Goal: Information Seeking & Learning: Learn about a topic

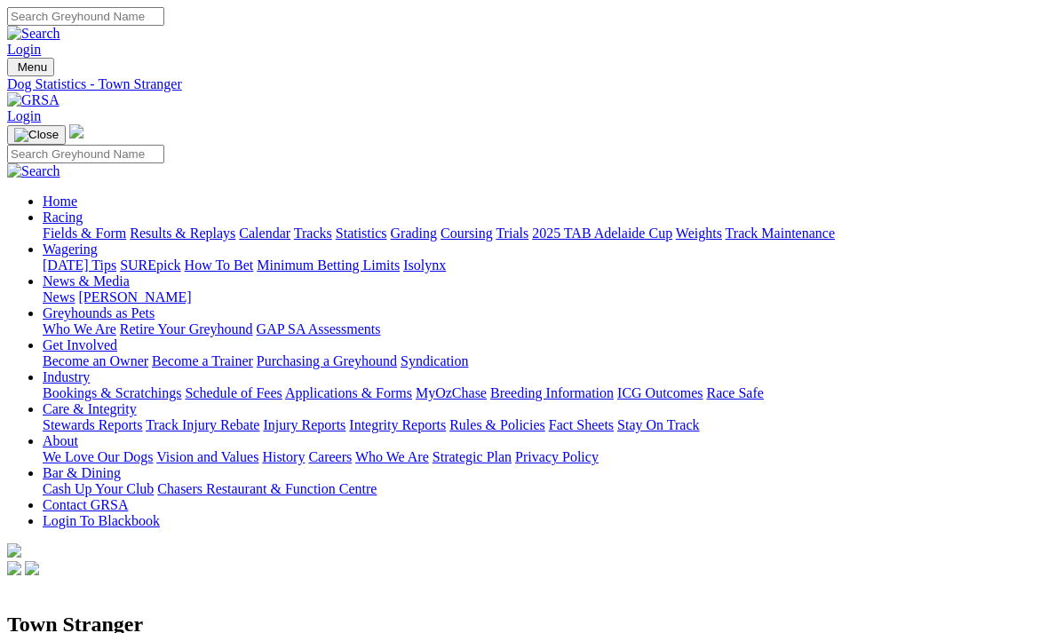
click at [235, 226] on link "Results & Replays" at bounding box center [183, 233] width 106 height 15
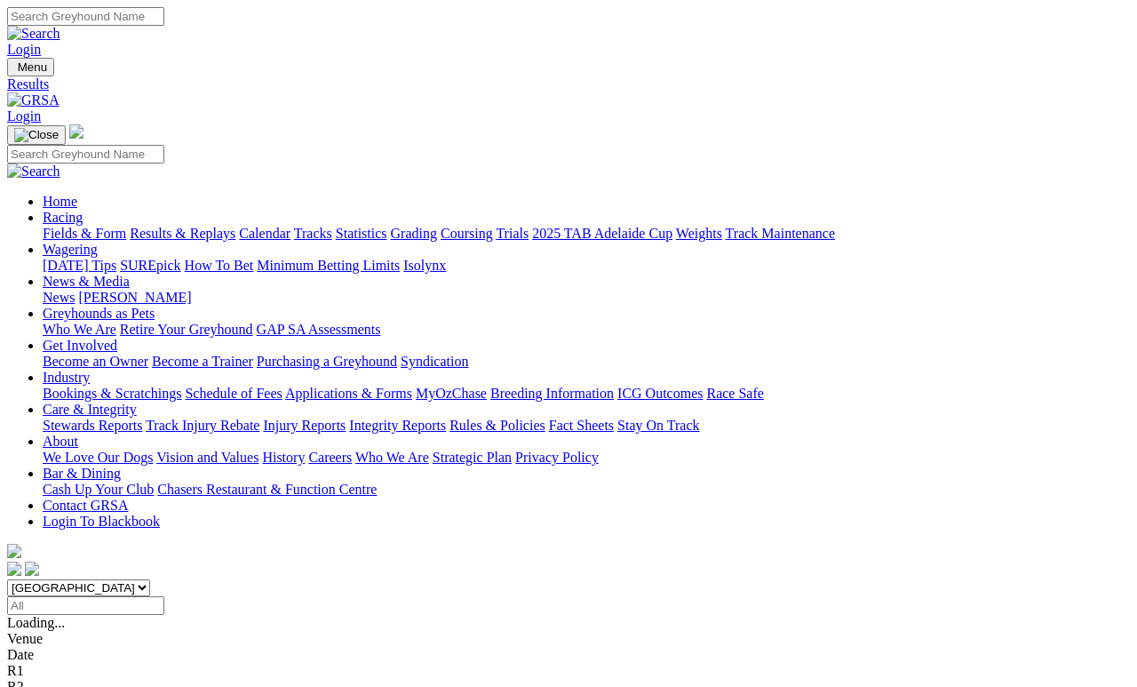
scroll to position [8, 0]
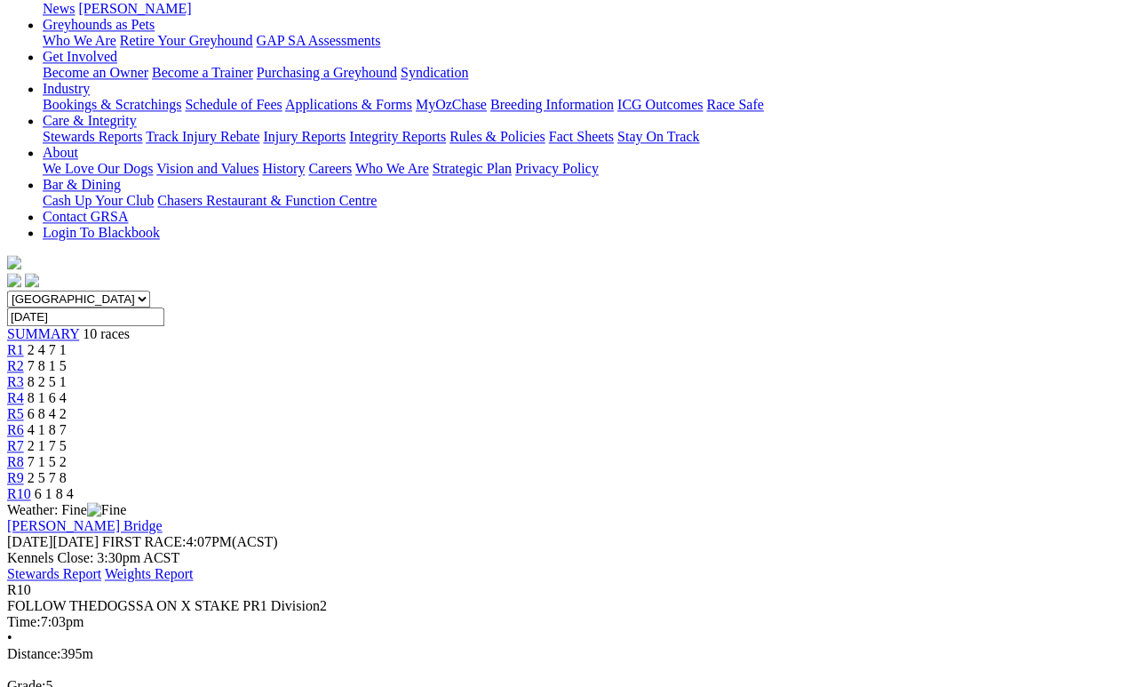
scroll to position [289, 0]
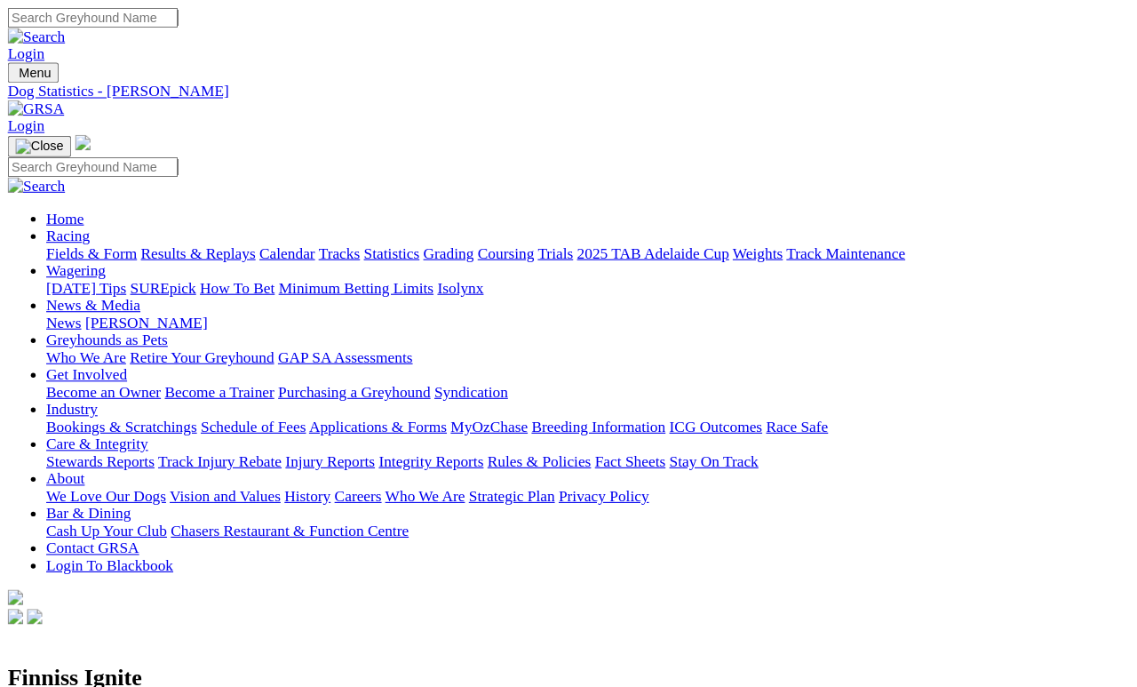
scroll to position [8, 0]
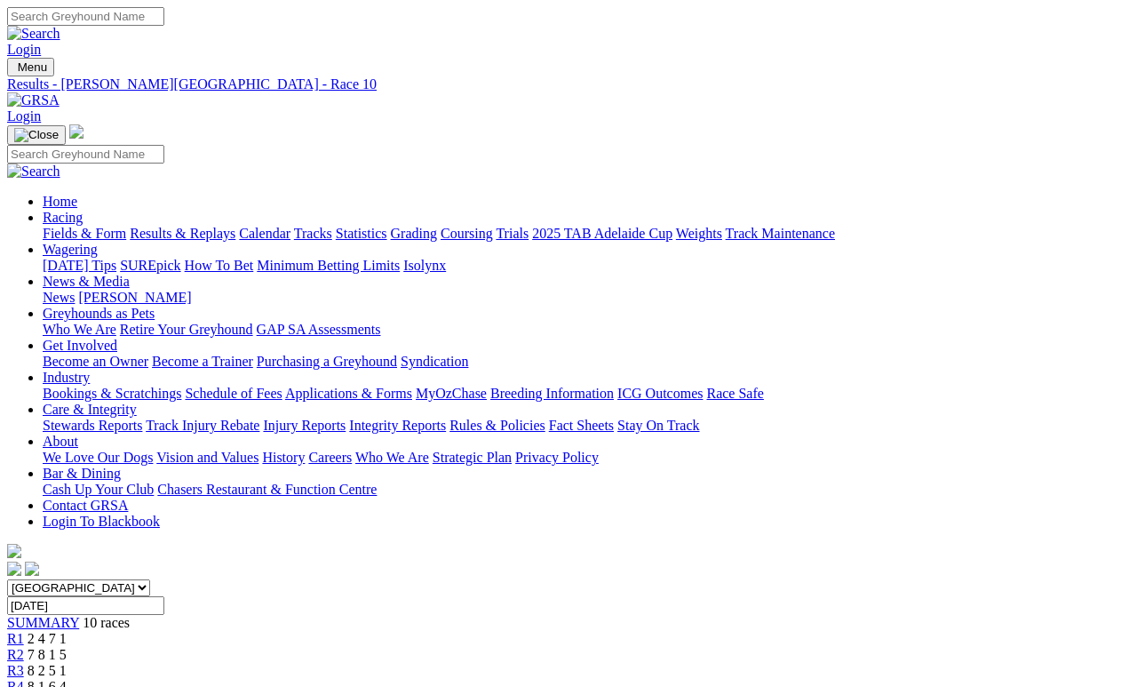
scroll to position [372, 0]
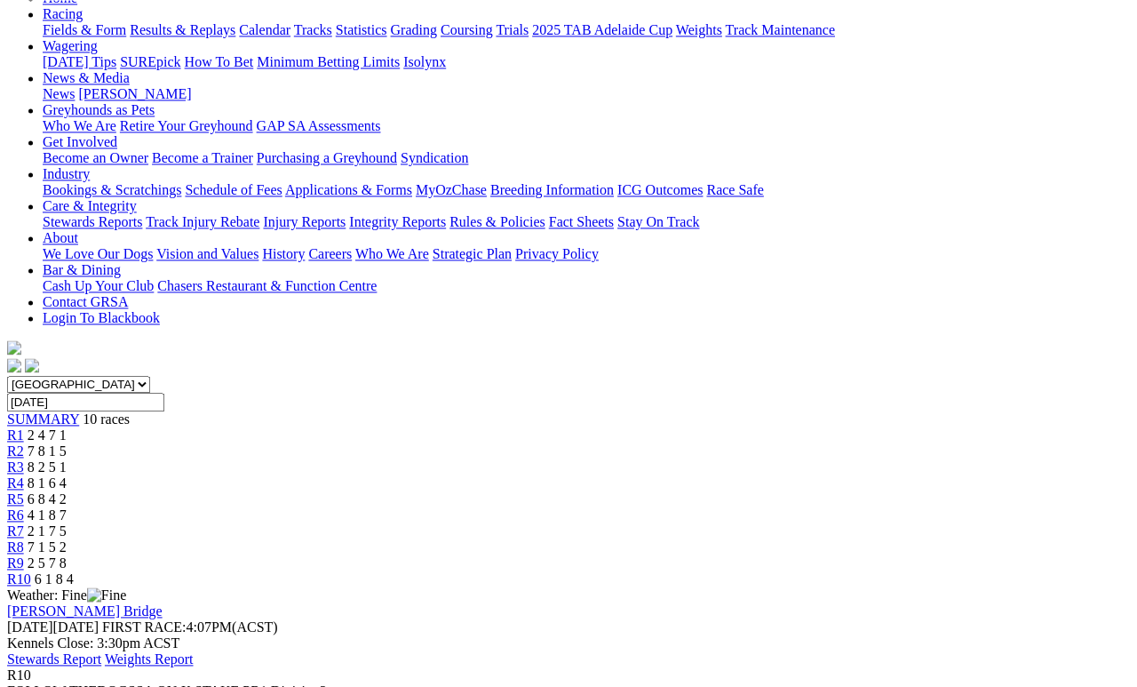
scroll to position [196, 0]
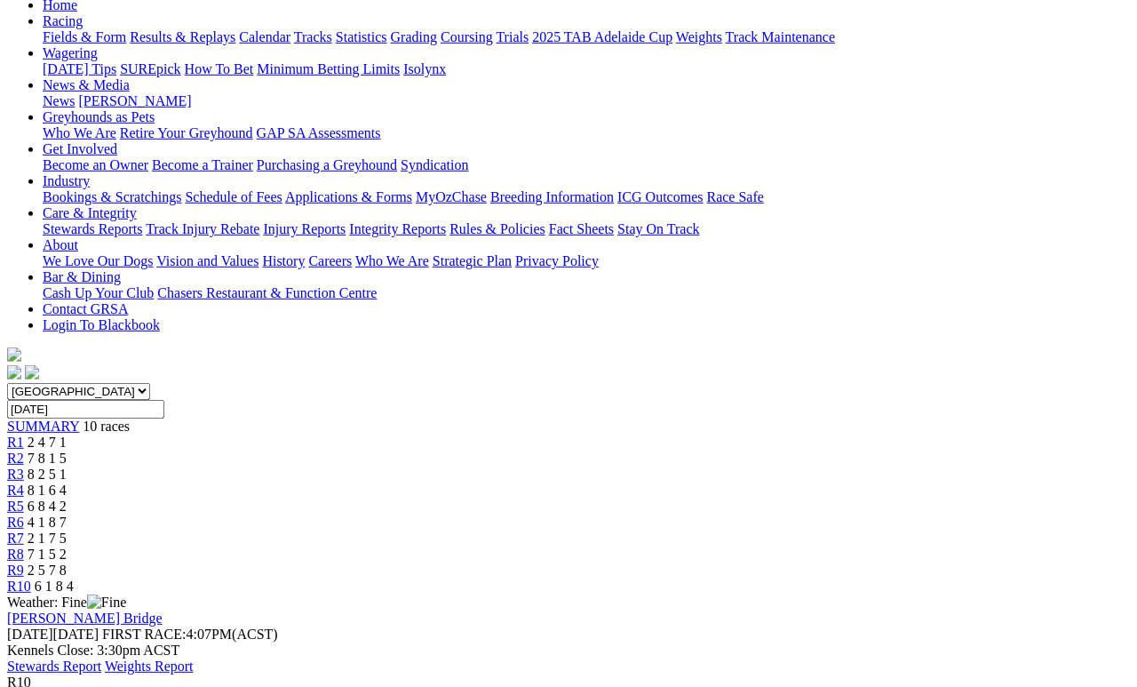
click at [24, 434] on link "R1" at bounding box center [15, 441] width 17 height 15
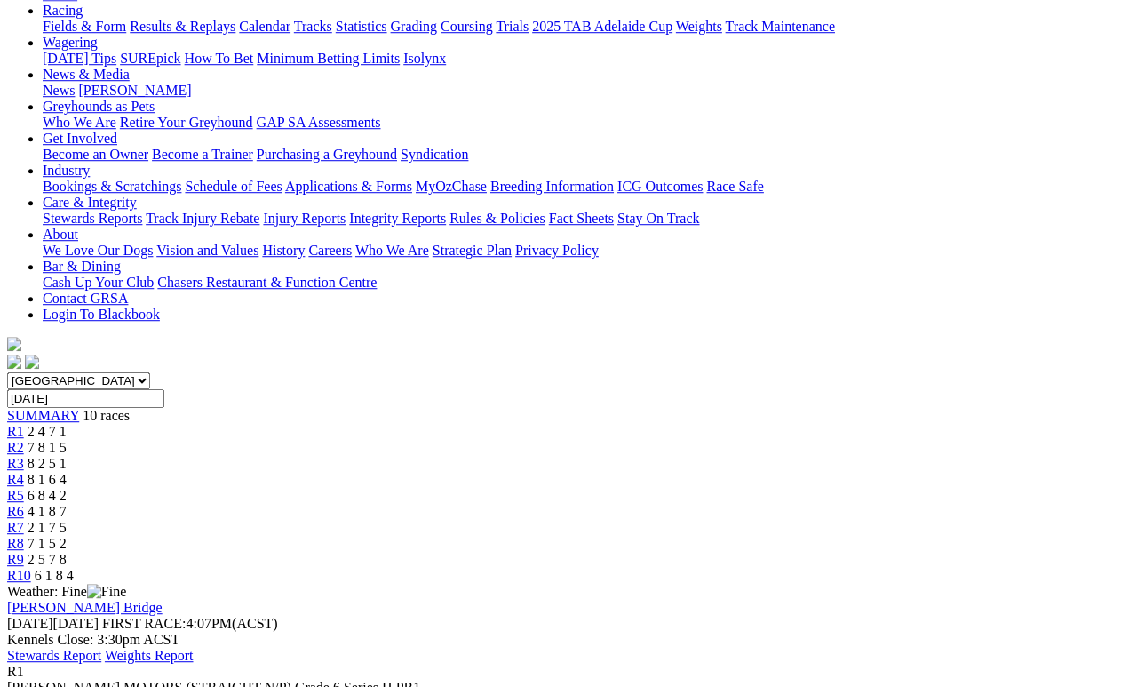
scroll to position [207, 0]
click at [67, 440] on span "7 8 1 5" at bounding box center [47, 447] width 39 height 15
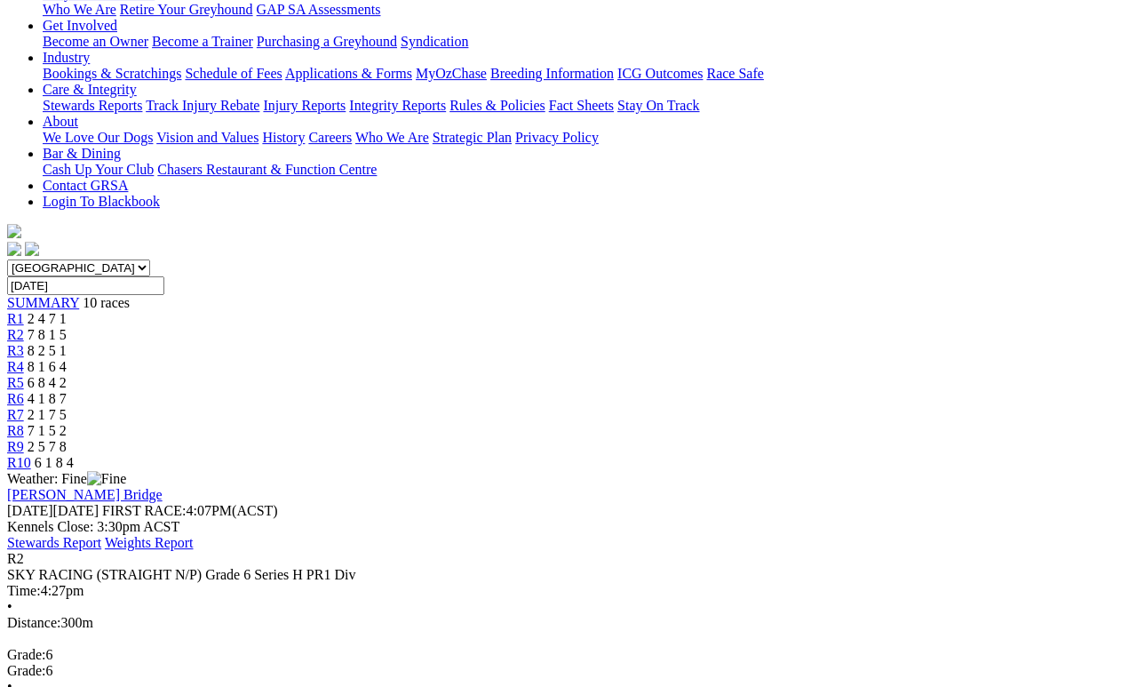
scroll to position [330, 0]
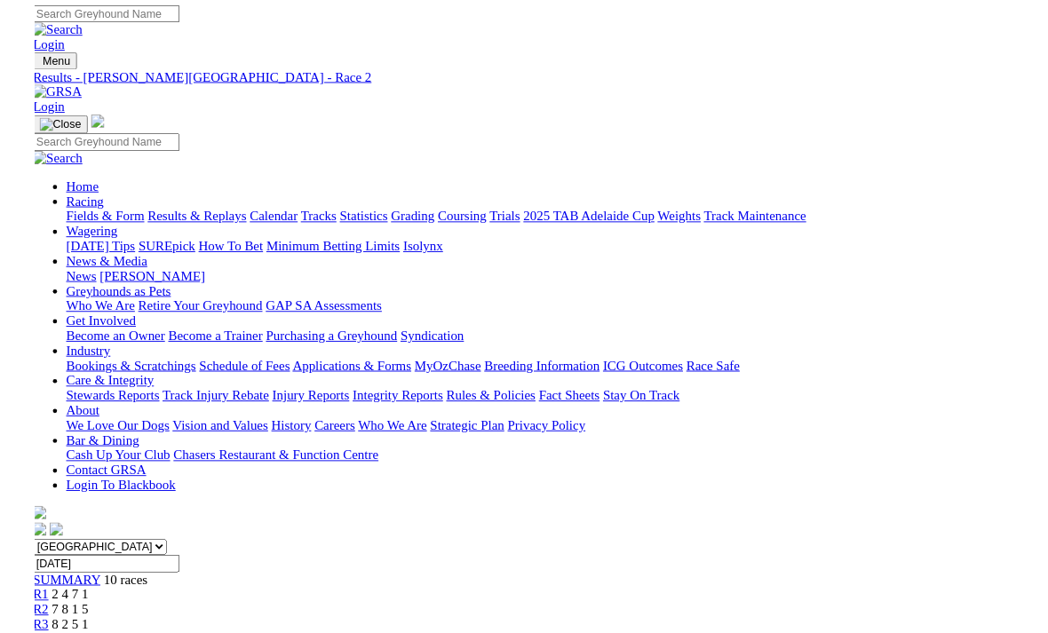
scroll to position [0, 0]
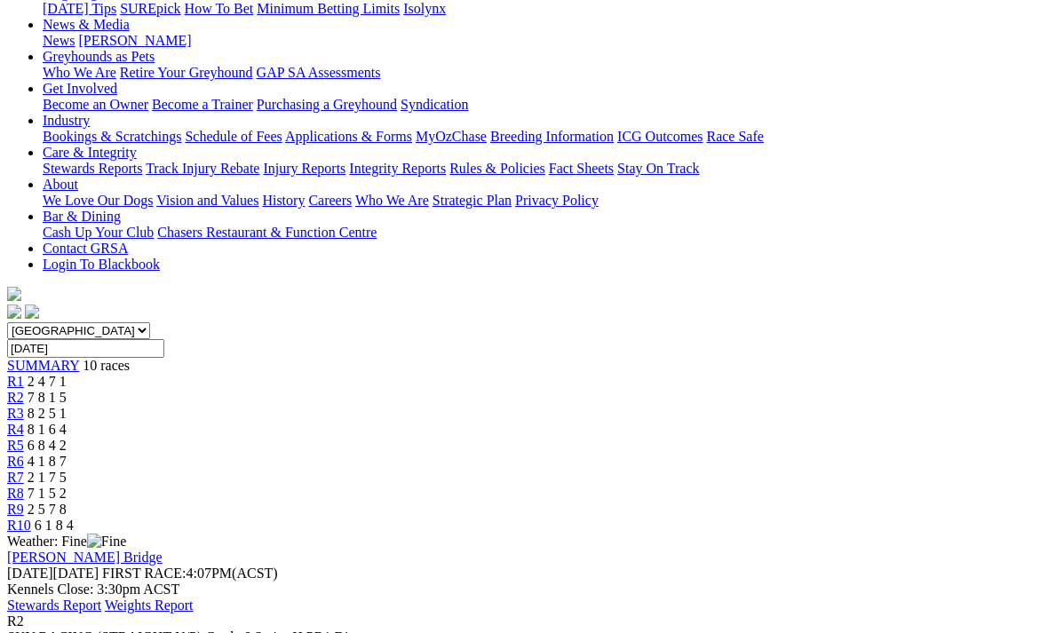
scroll to position [257, 0]
click at [67, 406] on span "8 2 5 1" at bounding box center [47, 413] width 39 height 15
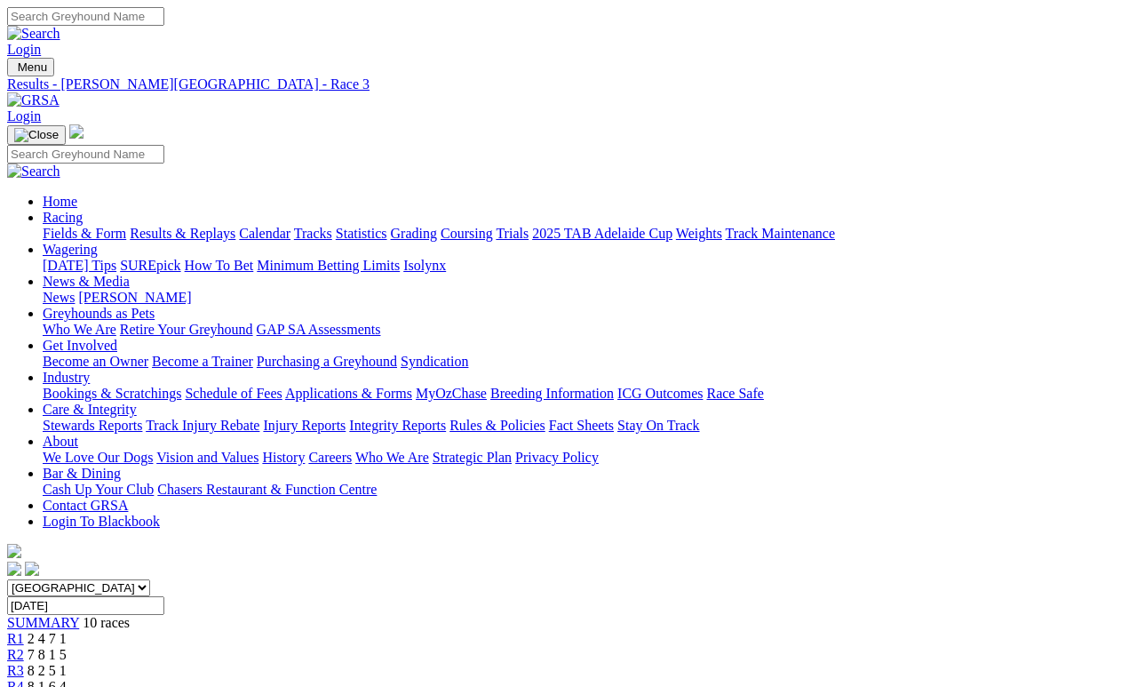
scroll to position [8, 0]
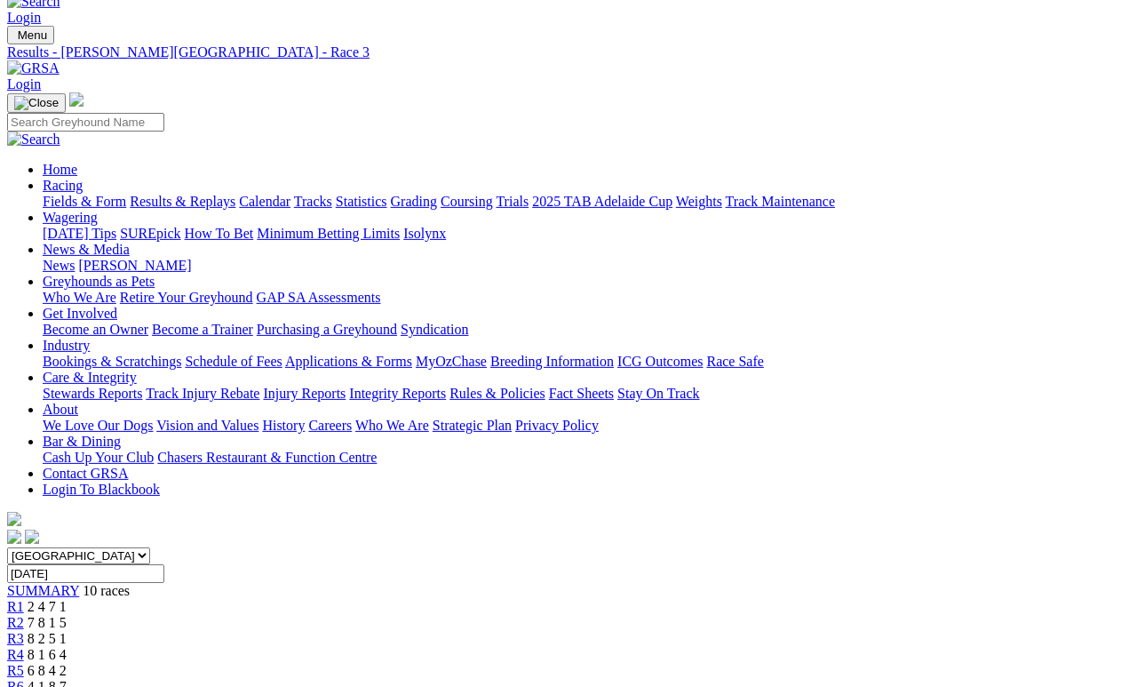
scroll to position [33, 0]
click at [24, 646] on span "R4" at bounding box center [15, 653] width 17 height 15
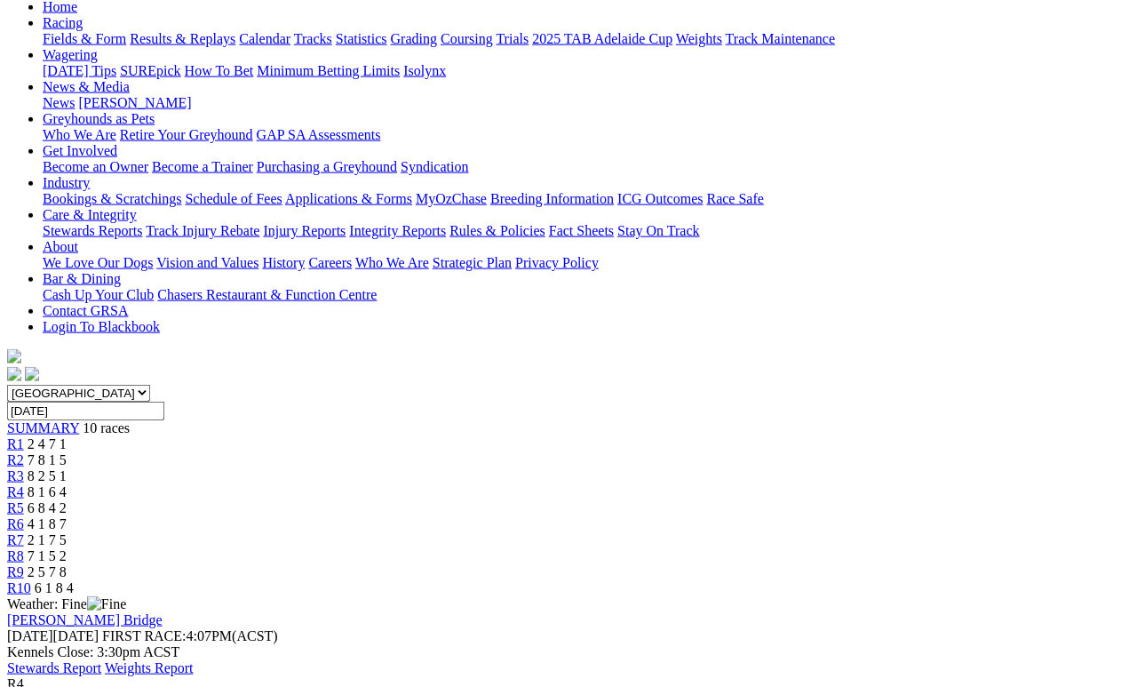
scroll to position [191, 0]
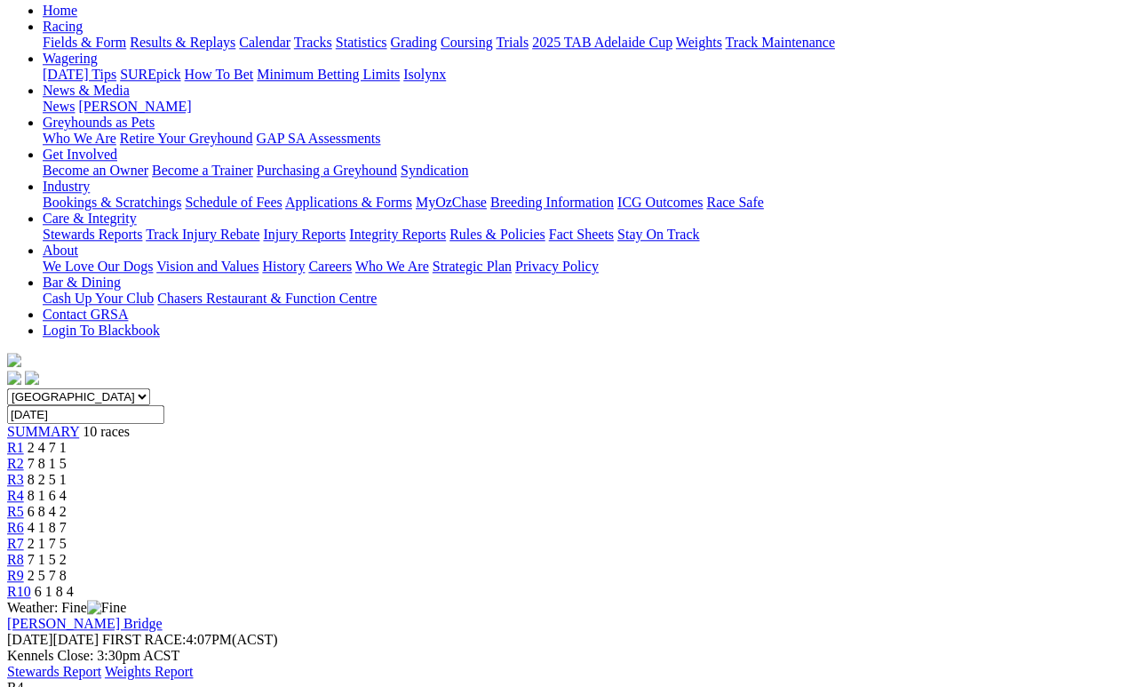
click at [67, 504] on span "6 8 4 2" at bounding box center [47, 511] width 39 height 15
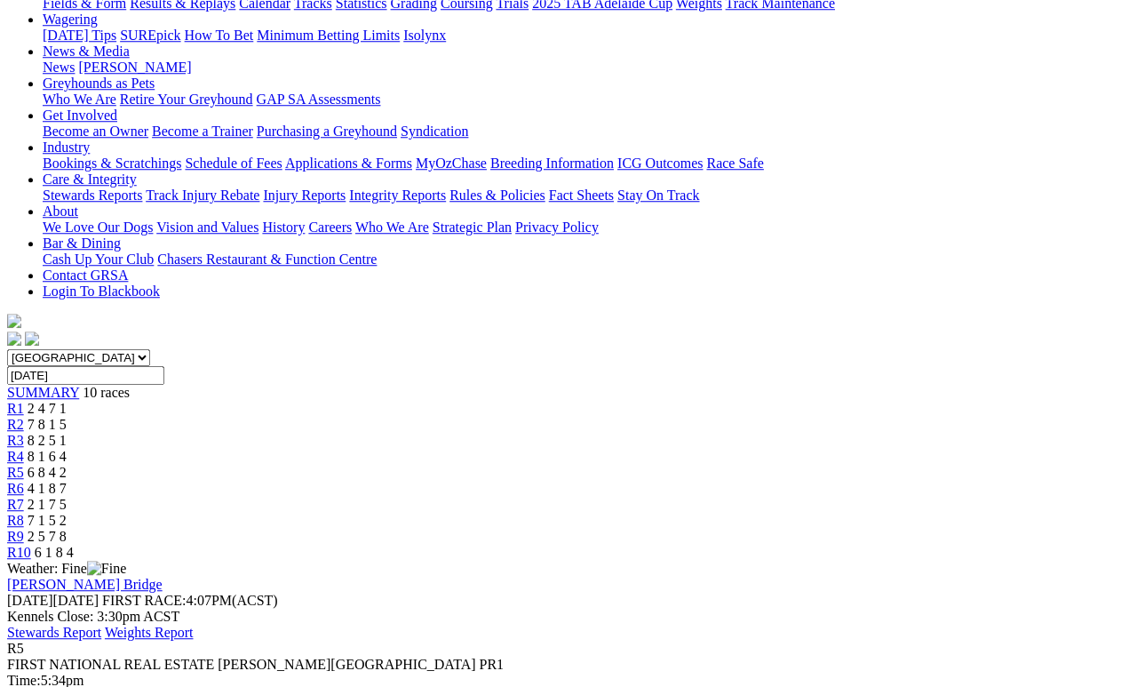
scroll to position [243, 0]
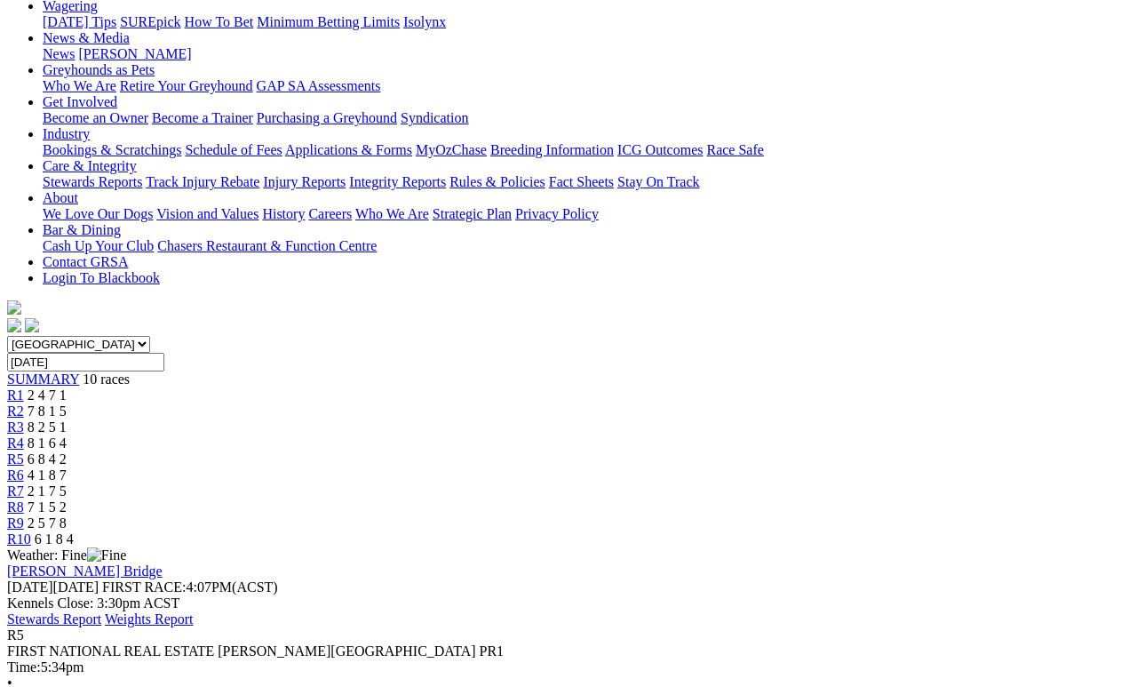
click at [67, 467] on span "4 1 8 7" at bounding box center [47, 474] width 39 height 15
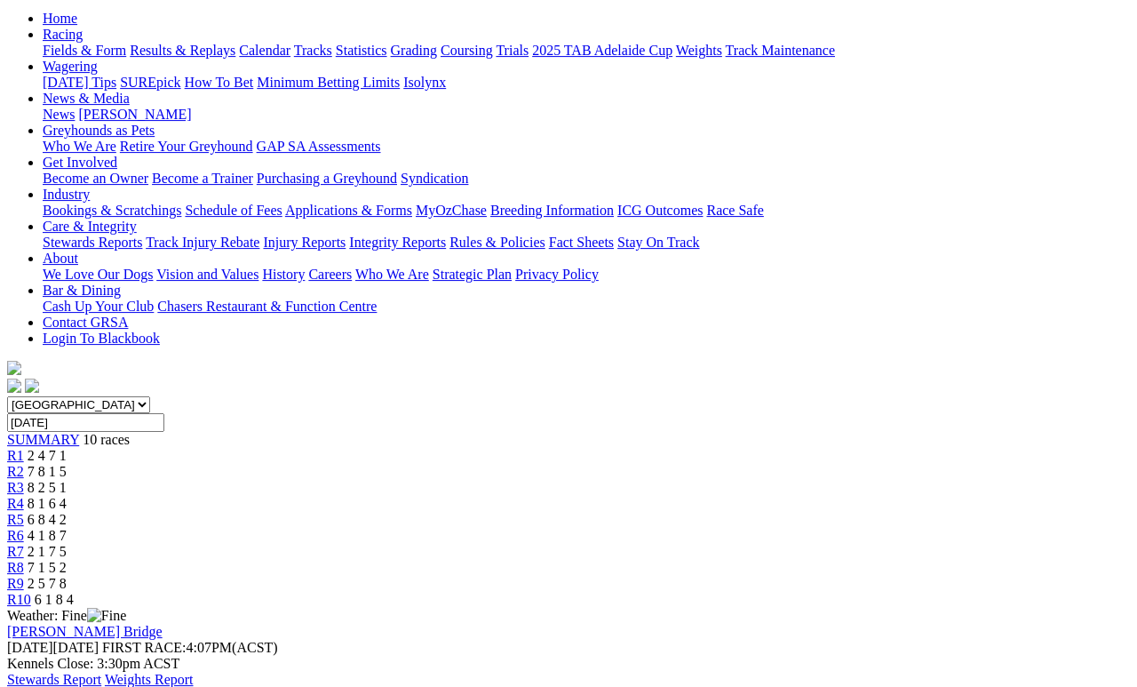
scroll to position [179, 0]
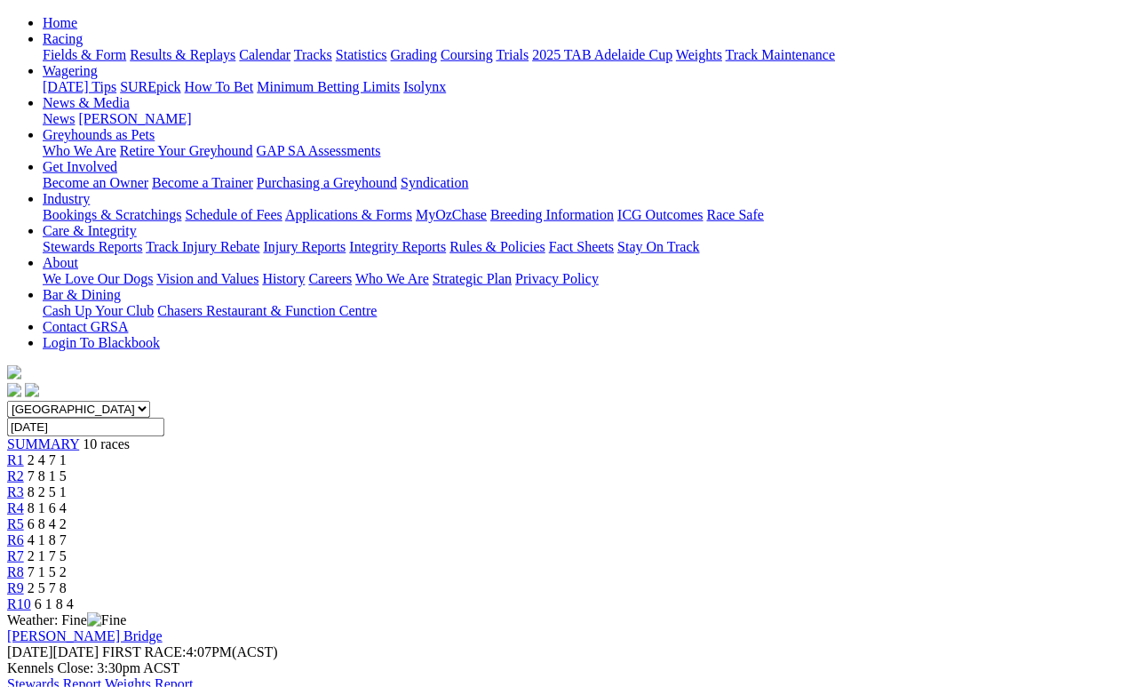
click at [67, 548] on span "2 1 7 5" at bounding box center [47, 555] width 39 height 15
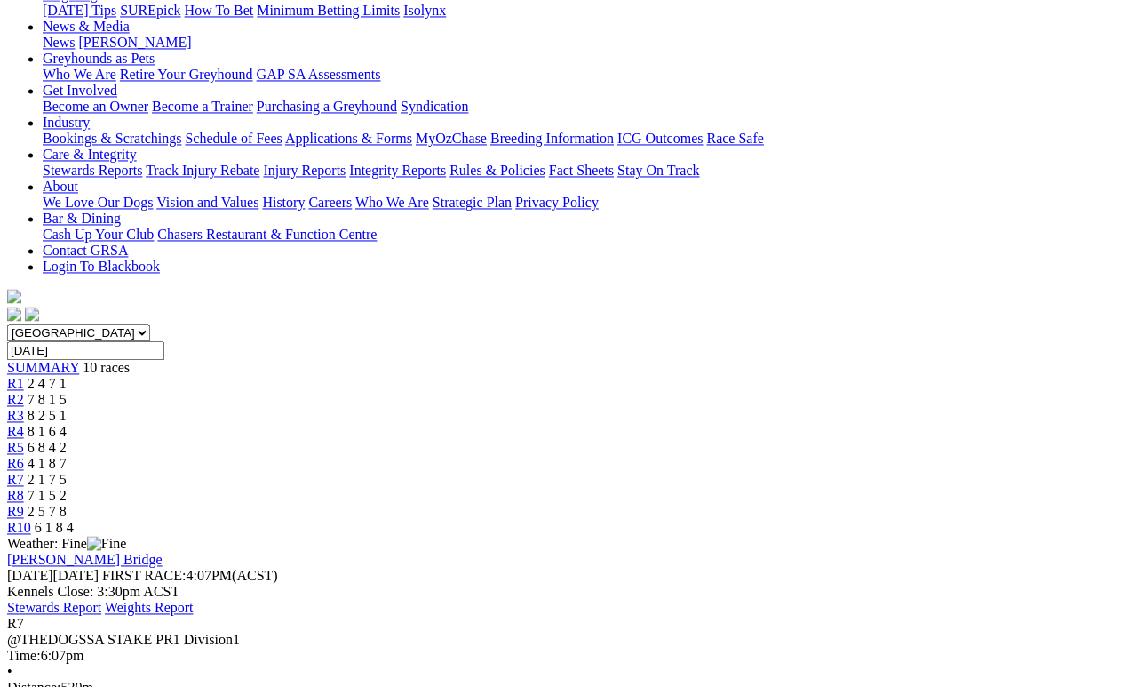
scroll to position [256, 0]
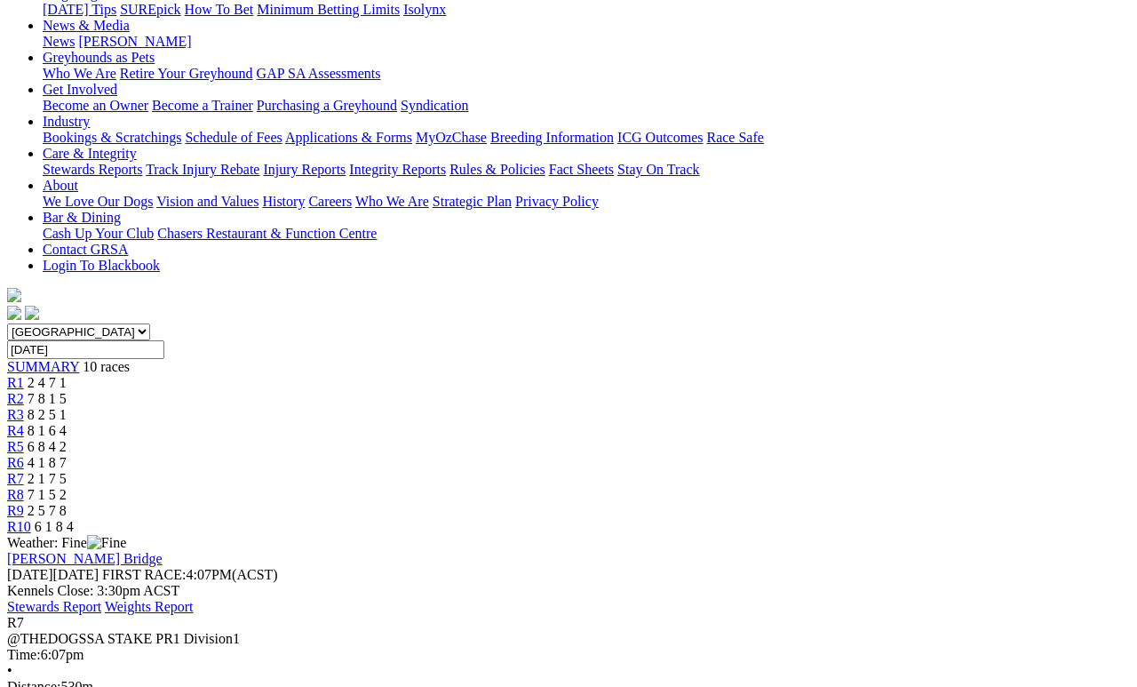
click at [67, 487] on span "7 1 5 2" at bounding box center [47, 494] width 39 height 15
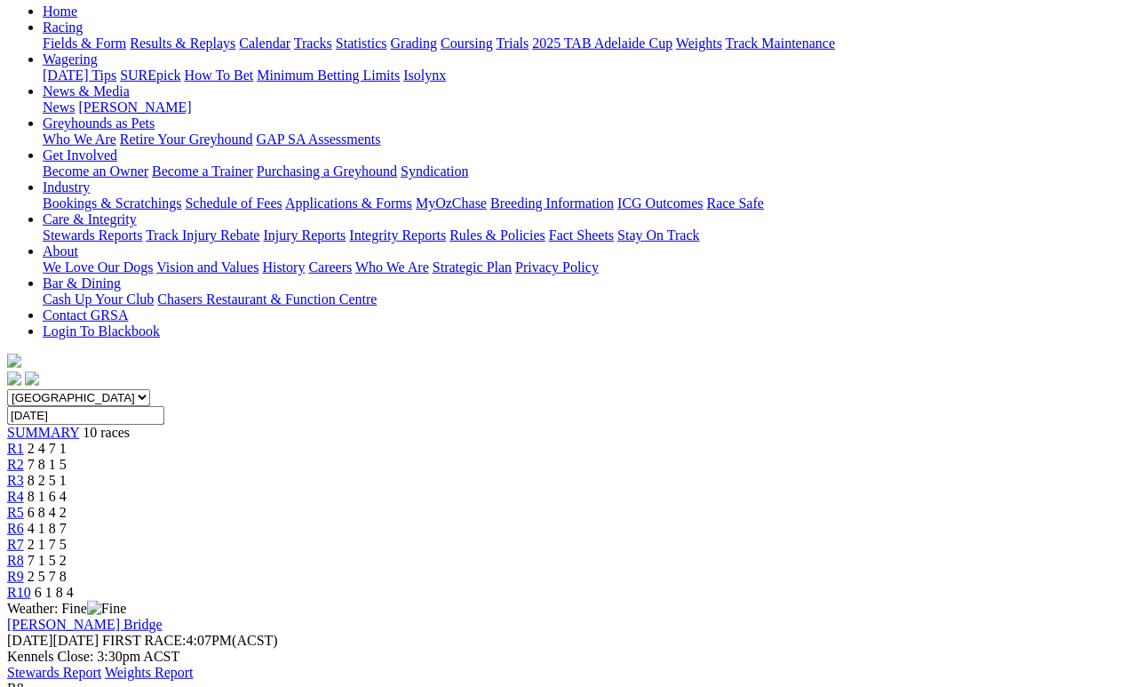
scroll to position [196, 0]
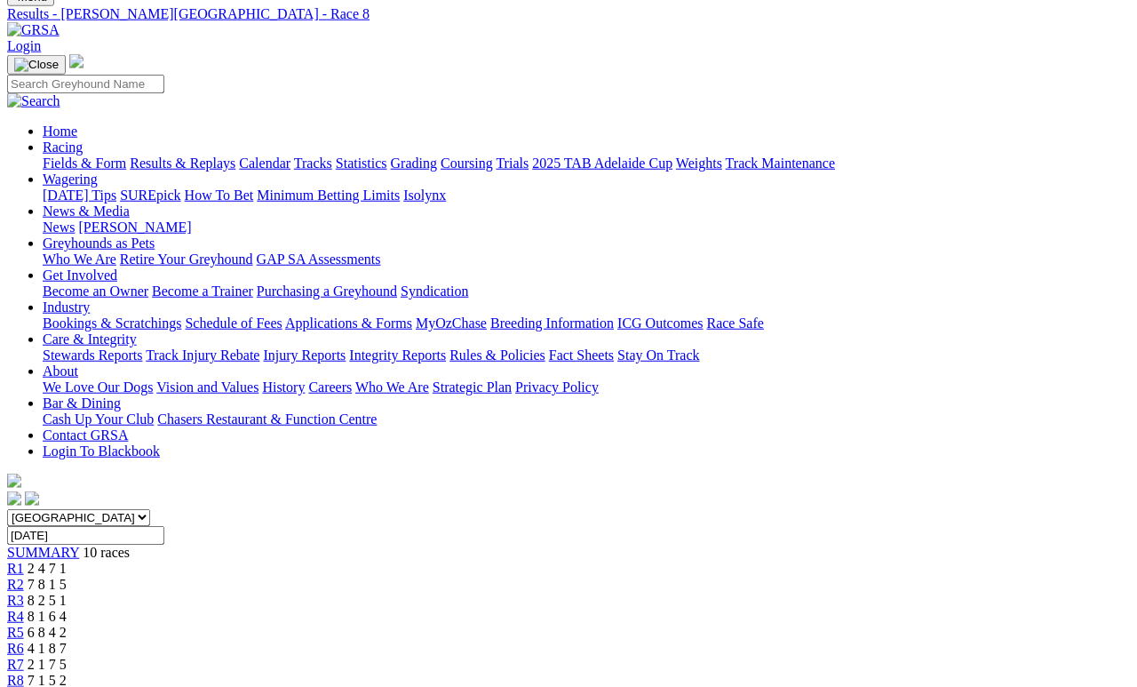
scroll to position [0, 0]
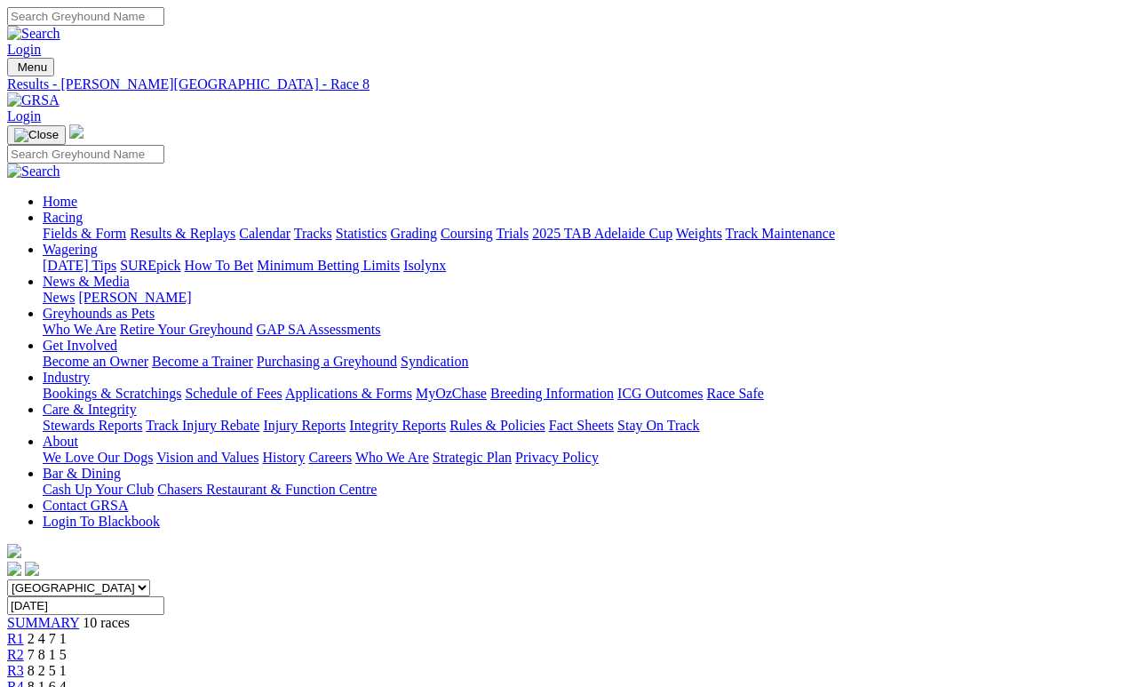
click at [72, 226] on link "Fields & Form" at bounding box center [84, 233] width 83 height 15
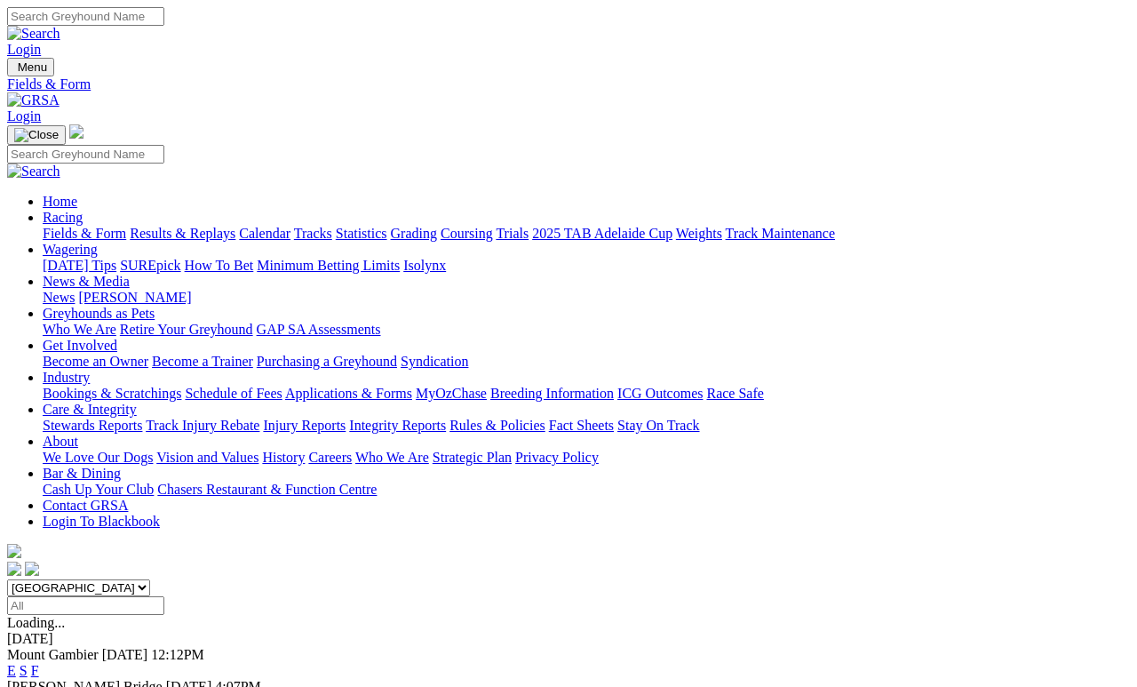
scroll to position [8, 0]
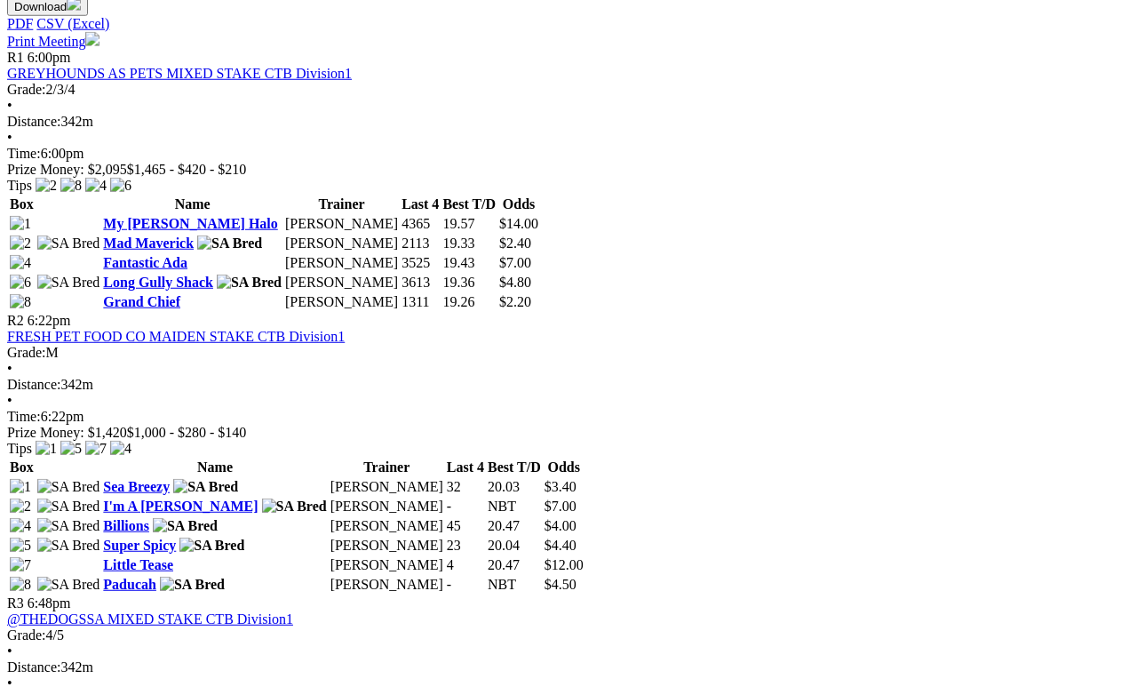
scroll to position [844, 0]
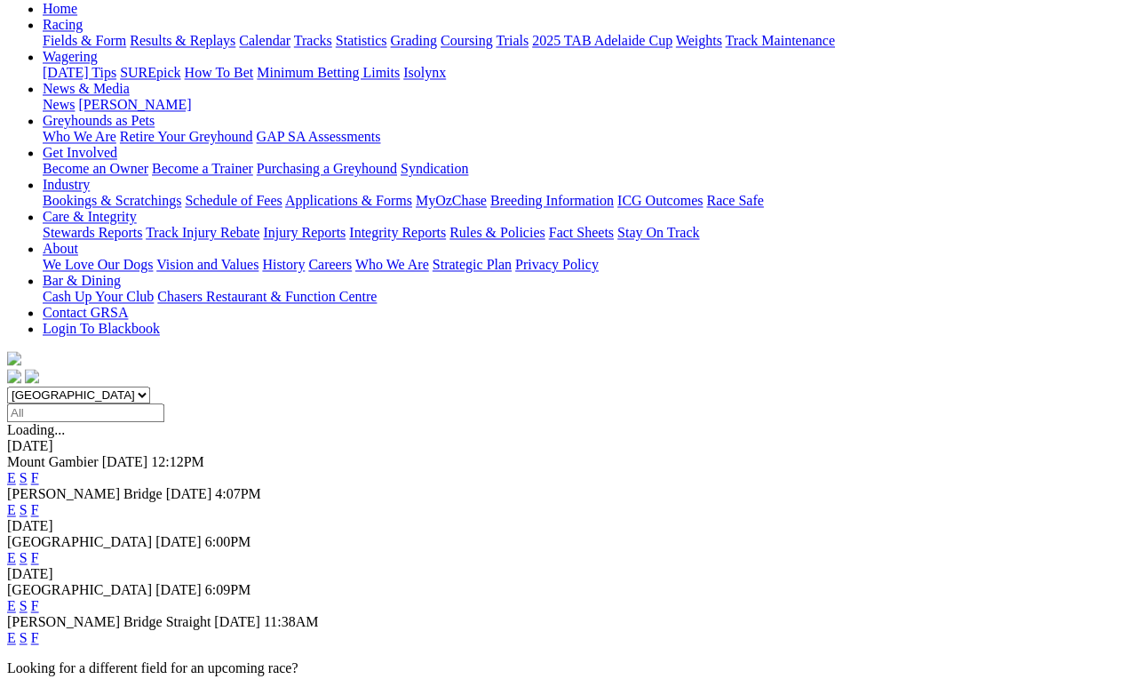
scroll to position [193, 0]
click at [39, 630] on link "F" at bounding box center [35, 637] width 8 height 15
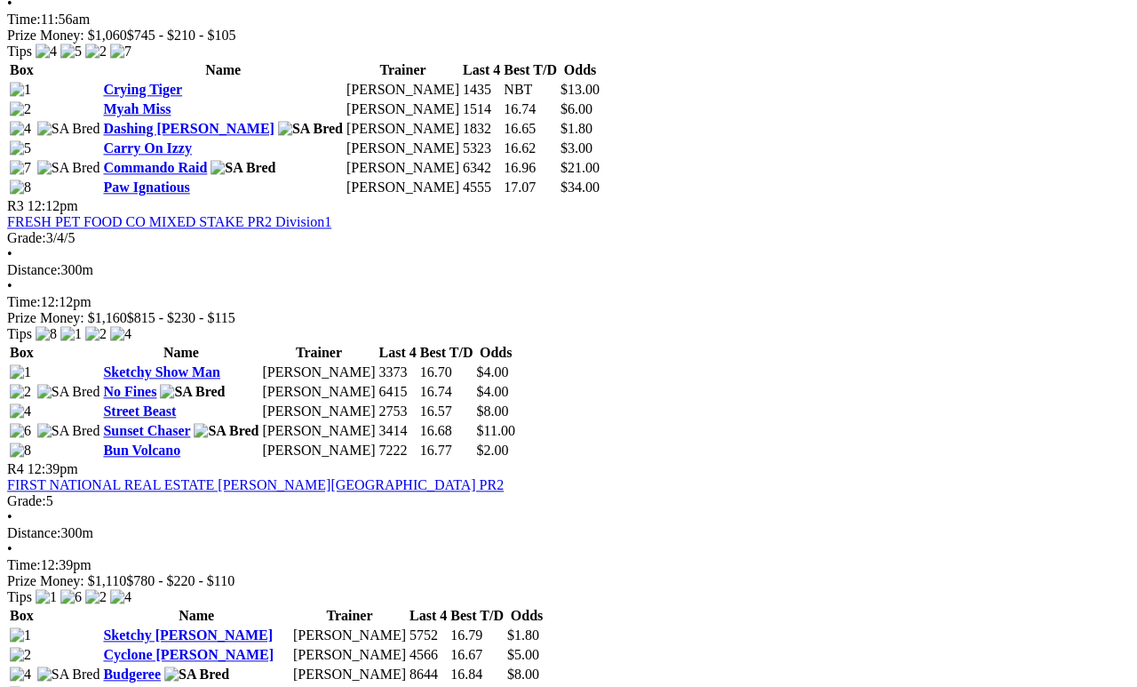
scroll to position [1356, 12]
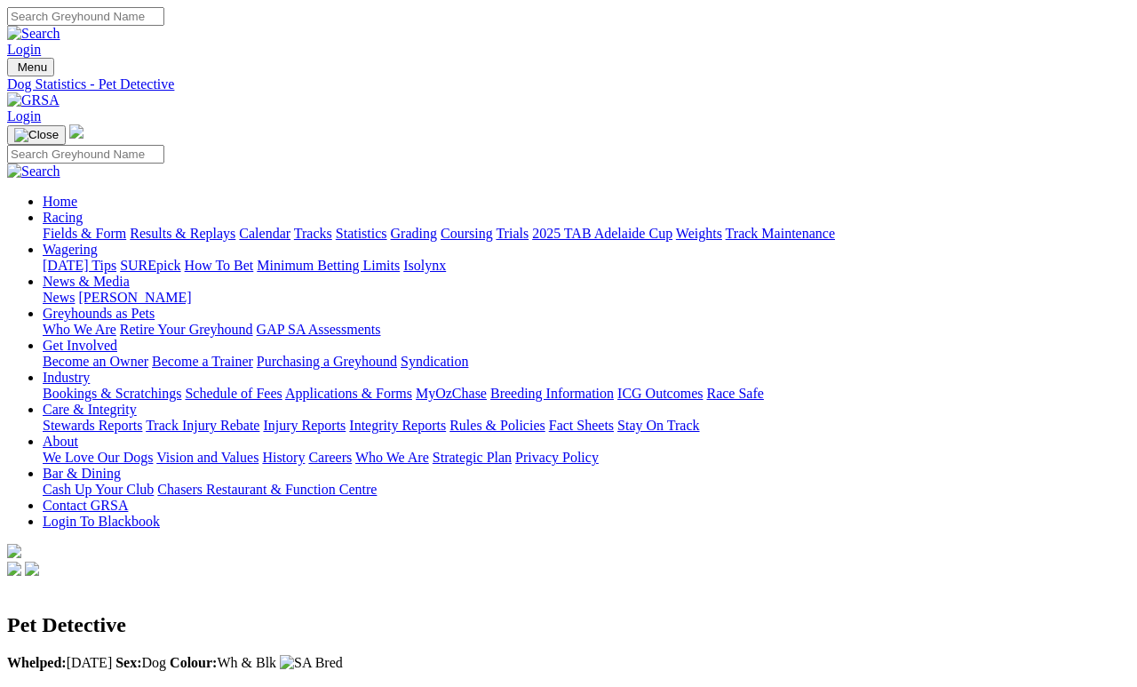
scroll to position [8, 0]
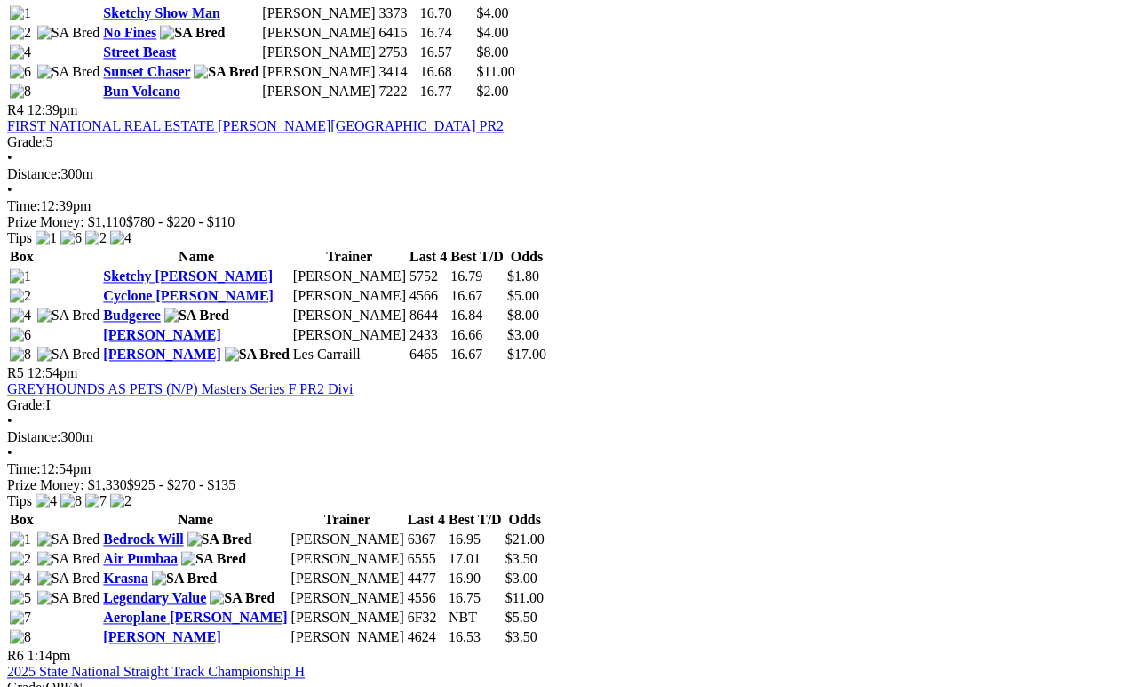
scroll to position [1636, 0]
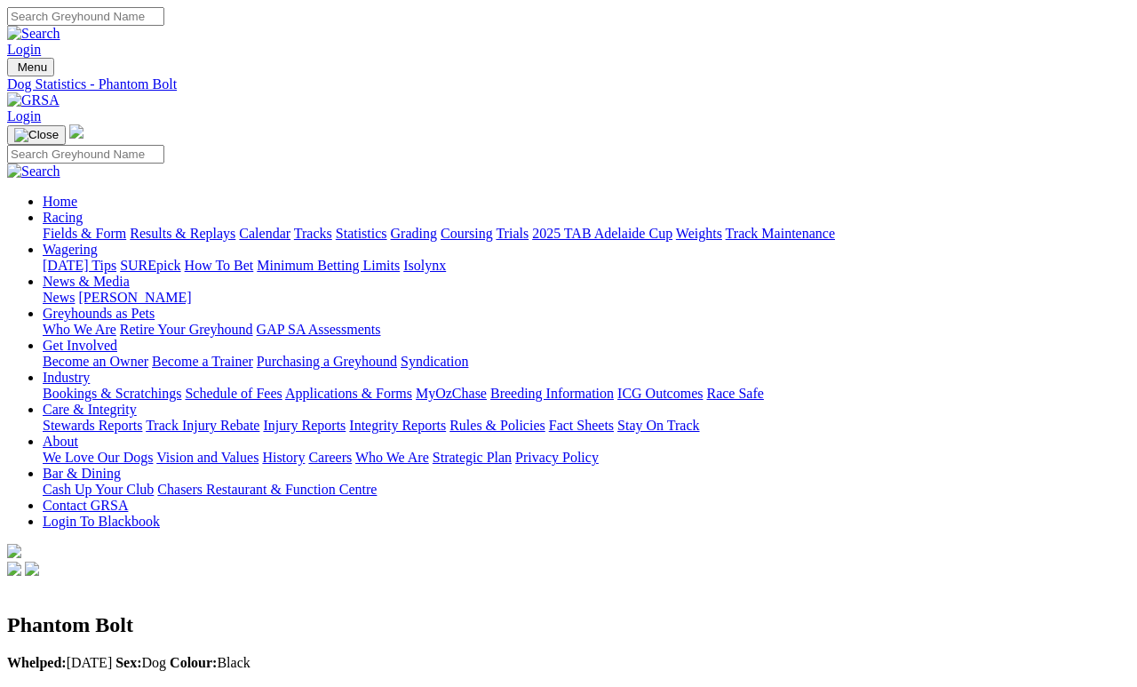
scroll to position [8, 0]
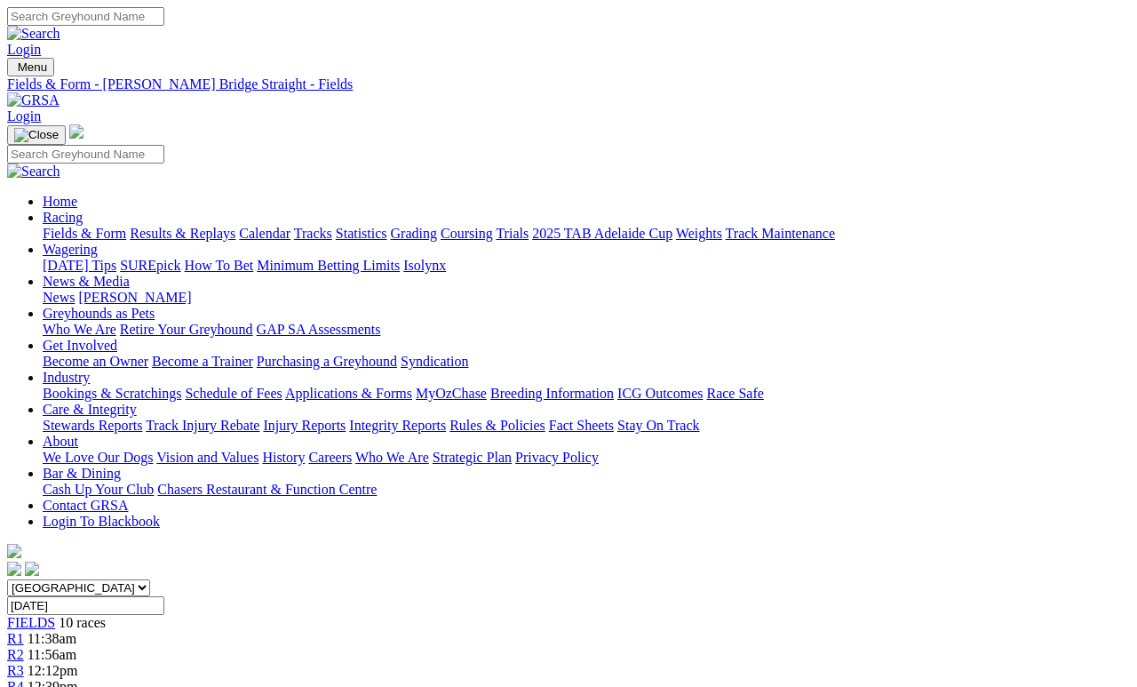
scroll to position [1723, 0]
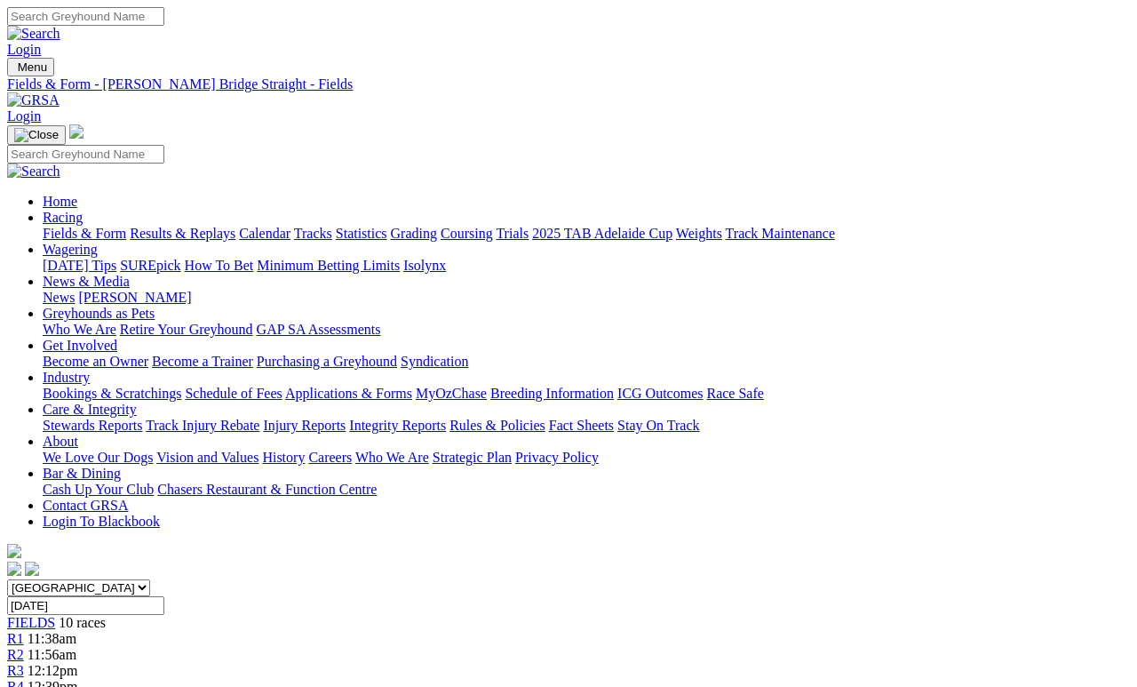
click at [130, 274] on link "News & Media" at bounding box center [86, 281] width 87 height 15
click at [75, 290] on link "News" at bounding box center [59, 297] width 32 height 15
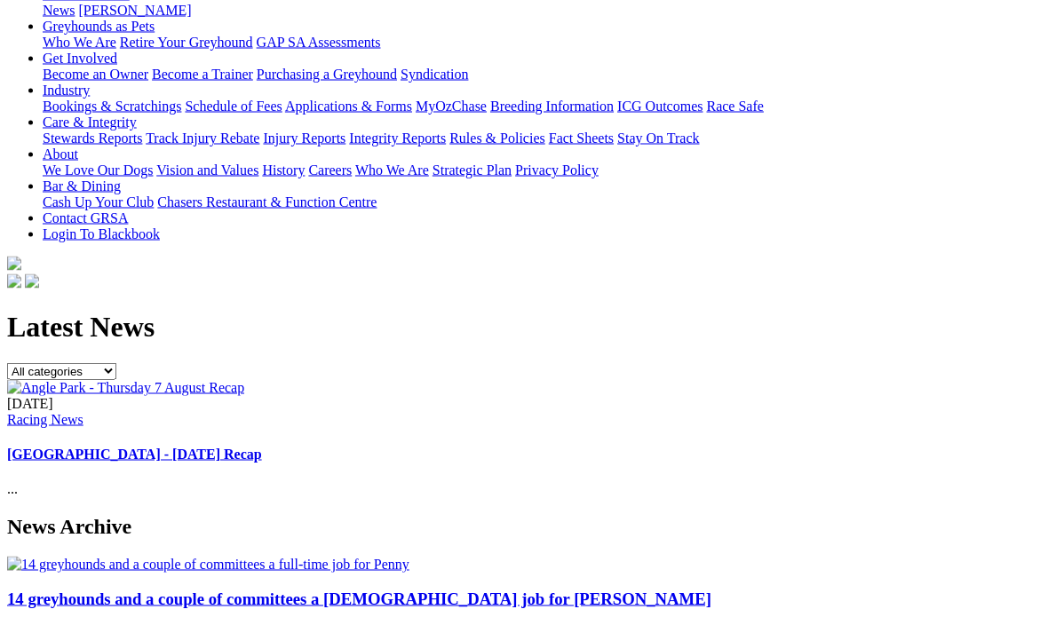
scroll to position [312, 0]
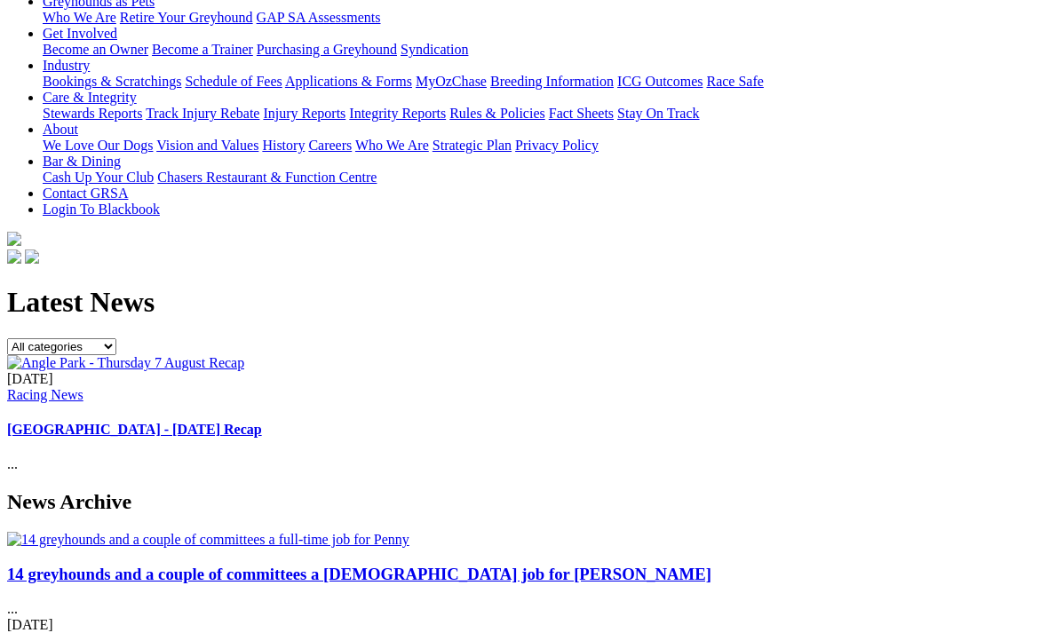
click at [115, 565] on link "14 greyhounds and a couple of committees a [DEMOGRAPHIC_DATA] job for [PERSON_N…" at bounding box center [359, 574] width 704 height 19
